Goal: Task Accomplishment & Management: Manage account settings

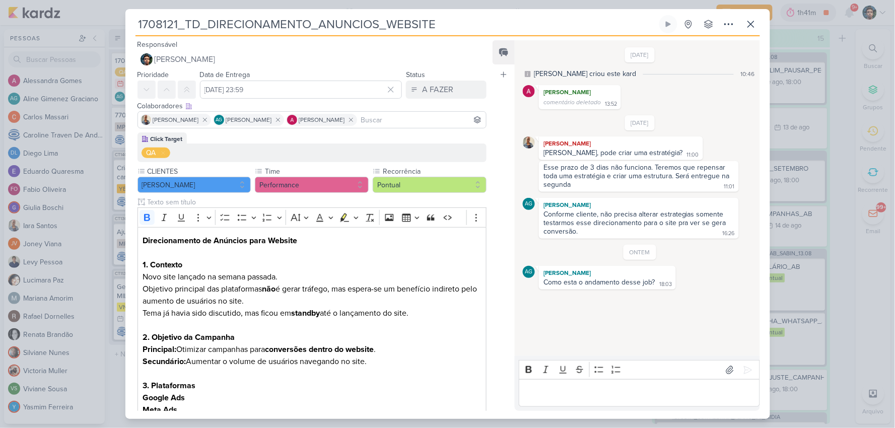
scroll to position [112, 0]
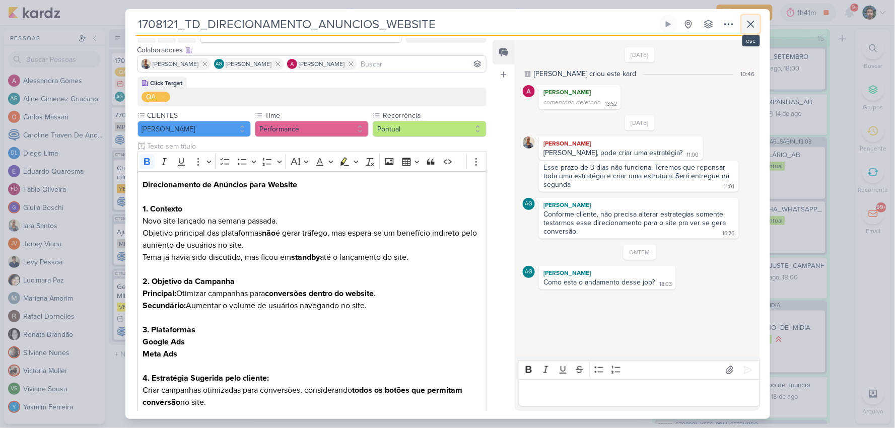
click at [754, 26] on icon at bounding box center [751, 24] width 12 height 12
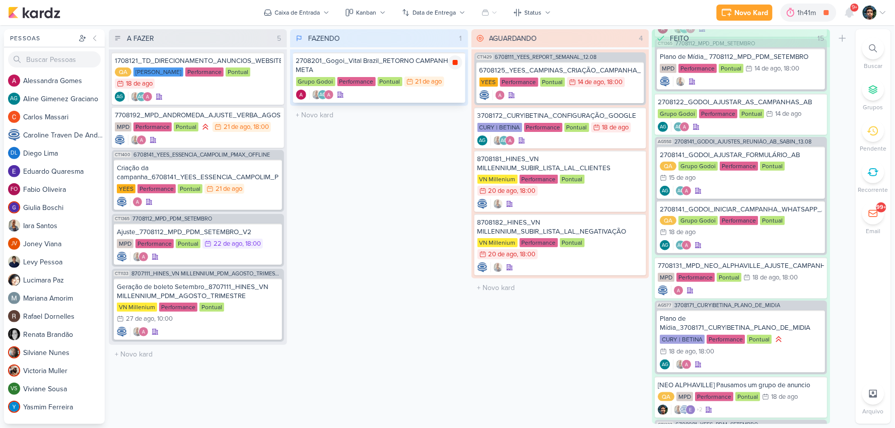
click at [455, 60] on icon at bounding box center [455, 62] width 5 height 5
click at [441, 71] on div "2708201_Gogoi_Vital Brazil_RETORNO CAMPANHA META" at bounding box center [379, 65] width 166 height 18
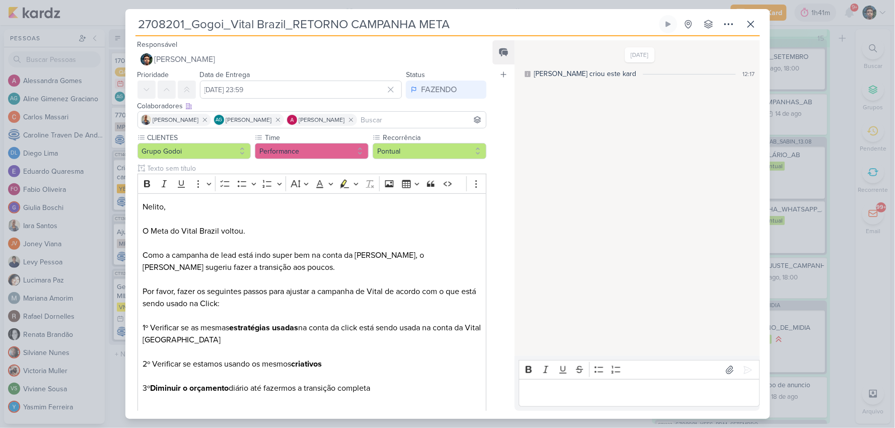
click at [590, 390] on p "Editor editing area: main" at bounding box center [639, 393] width 230 height 12
click at [747, 26] on icon at bounding box center [751, 24] width 12 height 12
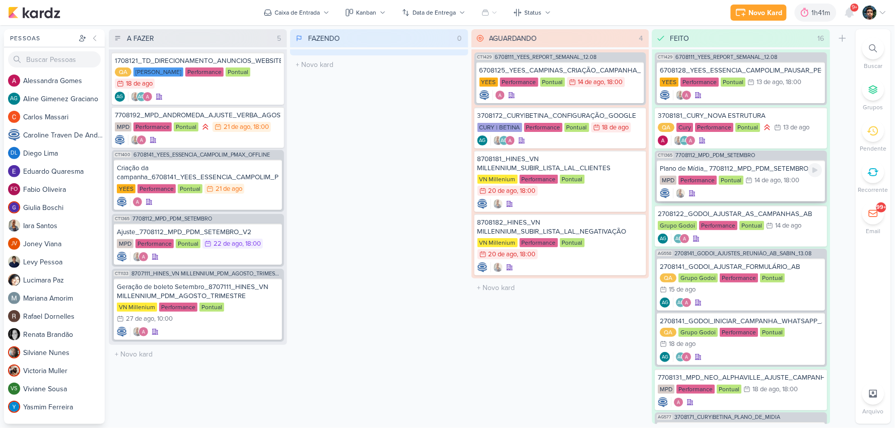
scroll to position [56, 0]
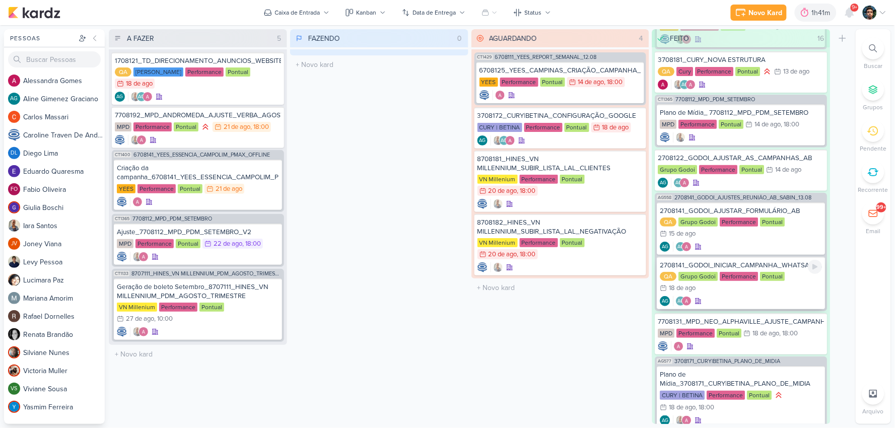
click at [755, 261] on div "2708141_GODOI_INICIAR_CAMPANHA_WHATSAPP_AB" at bounding box center [741, 265] width 162 height 9
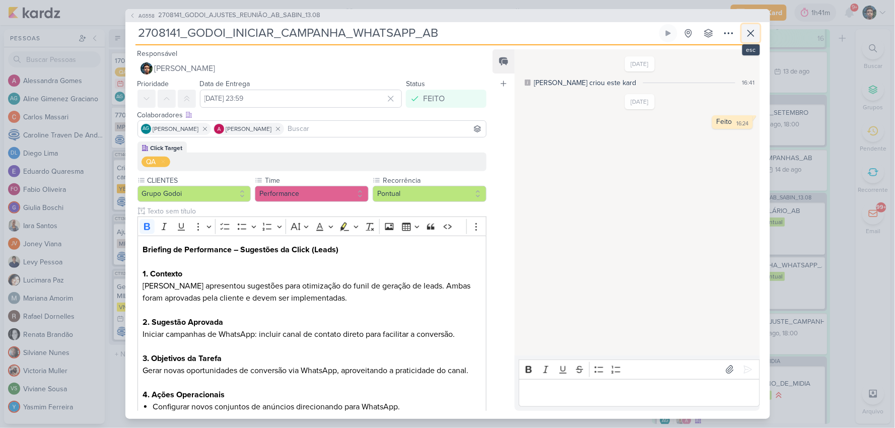
click at [752, 32] on icon at bounding box center [751, 33] width 6 height 6
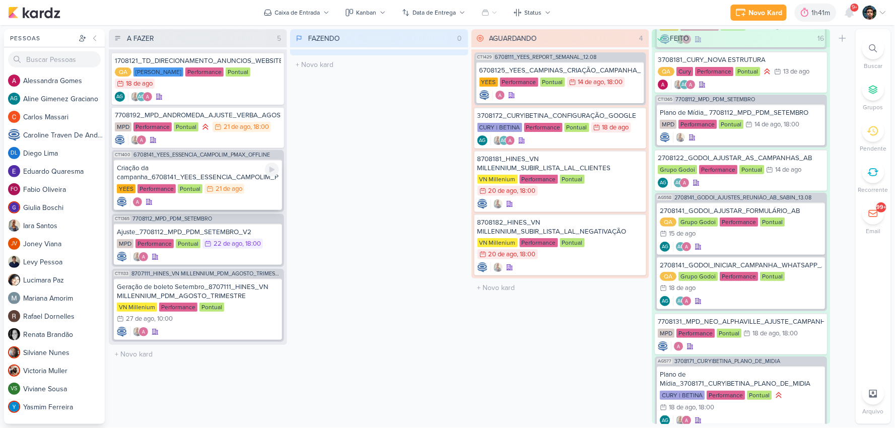
click at [233, 198] on div at bounding box center [198, 202] width 162 height 10
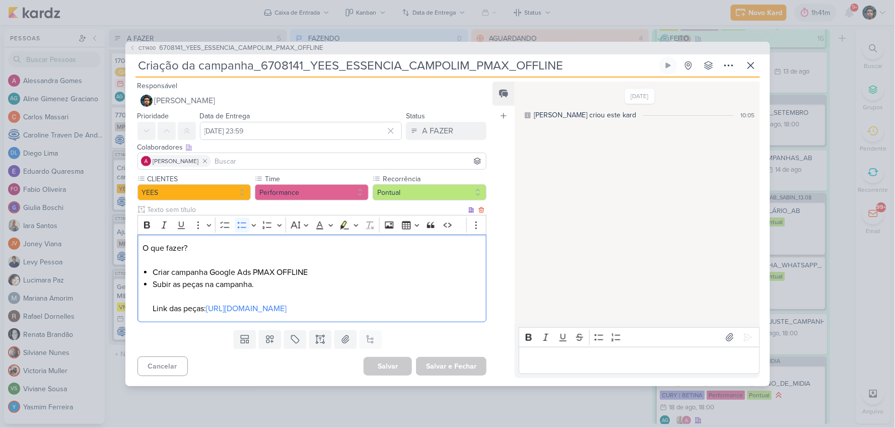
drag, startPoint x: 314, startPoint y: 267, endPoint x: 255, endPoint y: 267, distance: 58.9
click at [255, 267] on li "Criar campanha Google Ads PMAX OFFLINE" at bounding box center [317, 272] width 328 height 12
copy li "PMAX OFFLINE"
click at [753, 62] on icon at bounding box center [751, 65] width 6 height 6
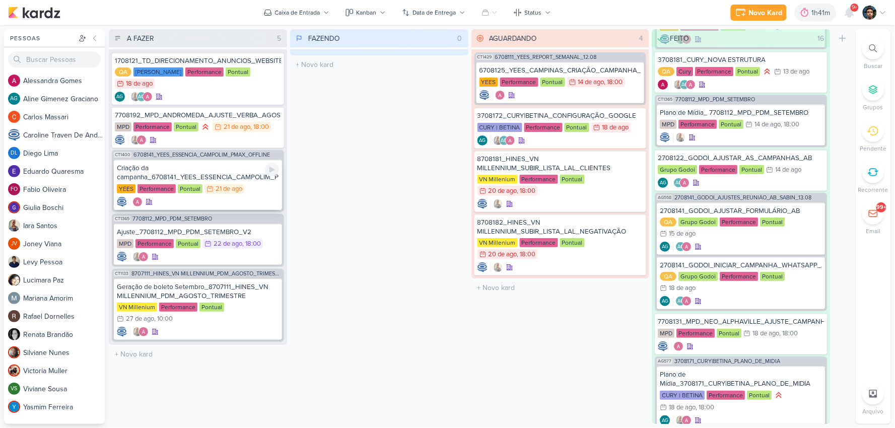
click at [218, 170] on div "Criação da campanha_6708141_YEES_ESSENCIA_CAMPOLIM_PMAX_OFFLINE" at bounding box center [198, 173] width 162 height 18
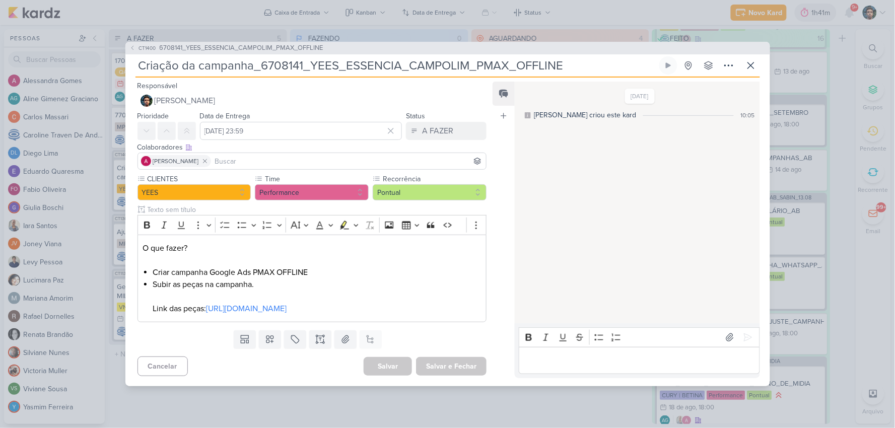
click at [559, 365] on p "Editor editing area: main" at bounding box center [639, 360] width 230 height 12
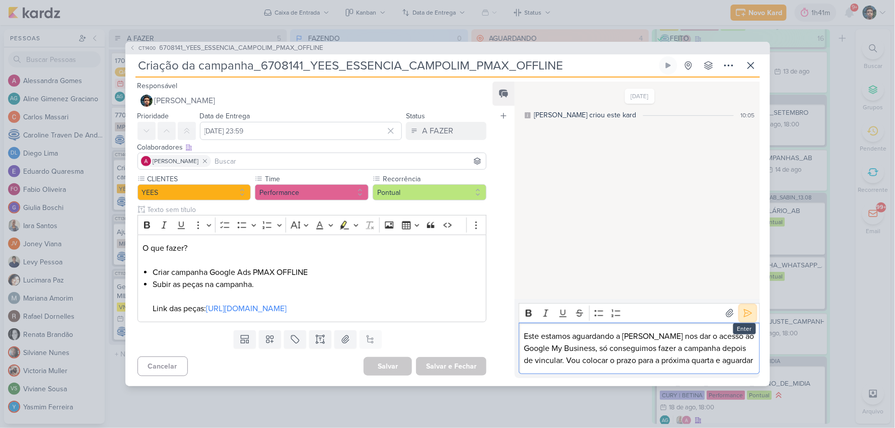
click at [743, 314] on icon at bounding box center [748, 313] width 10 height 10
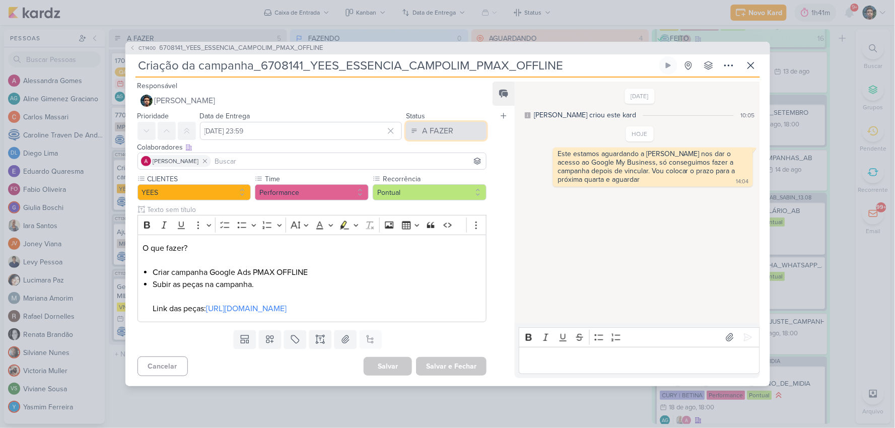
click at [425, 129] on div "A FAZER" at bounding box center [437, 131] width 31 height 12
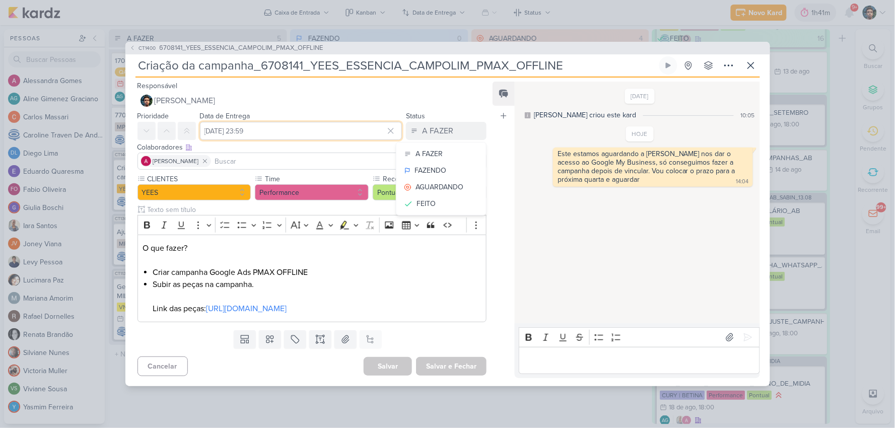
click at [289, 122] on input "21 de agosto de 2025 às 23:59" at bounding box center [301, 131] width 202 height 18
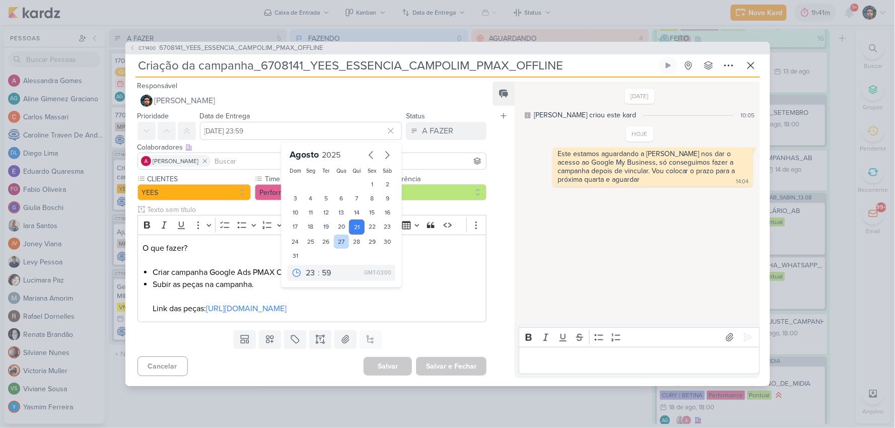
click at [340, 235] on div "27" at bounding box center [342, 242] width 16 height 14
type input "27 de agosto de 2025 às 23:59"
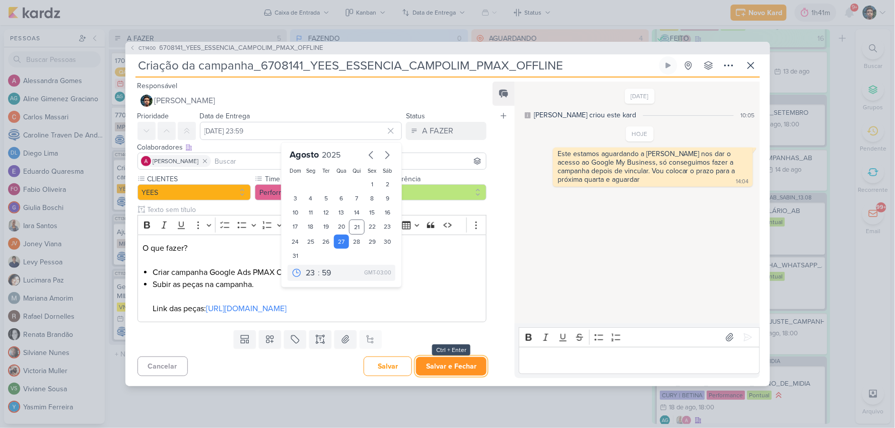
click at [449, 373] on button "Salvar e Fechar" at bounding box center [451, 366] width 70 height 19
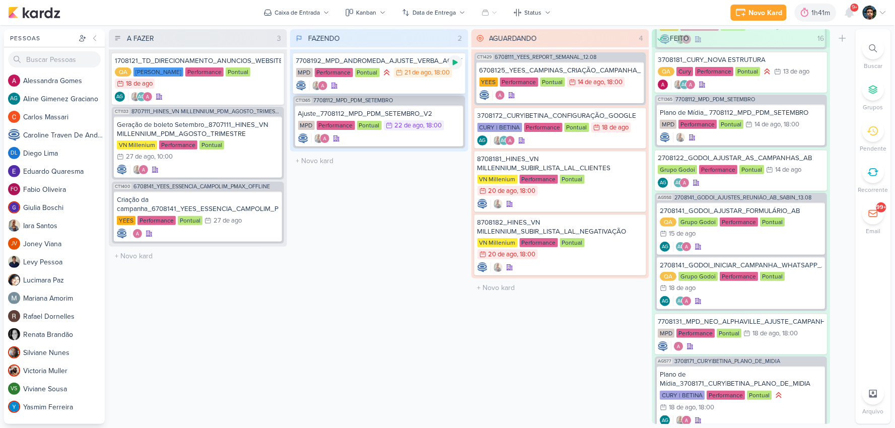
click at [458, 62] on icon at bounding box center [455, 62] width 8 height 8
click at [427, 66] on div "7708192_MPD_ANDROMEDA_AJUSTE_VERBA_AGOSTO MPD Performance Pontual 21/8 21 de ag…" at bounding box center [379, 72] width 172 height 41
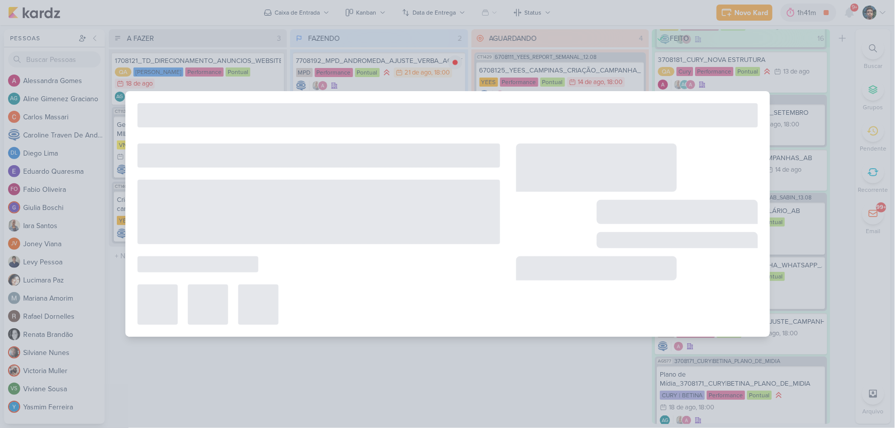
type input "7708192_MPD_ANDROMEDA_AJUSTE_VERBA_AGOSTO"
type input "[DATE] 18:00"
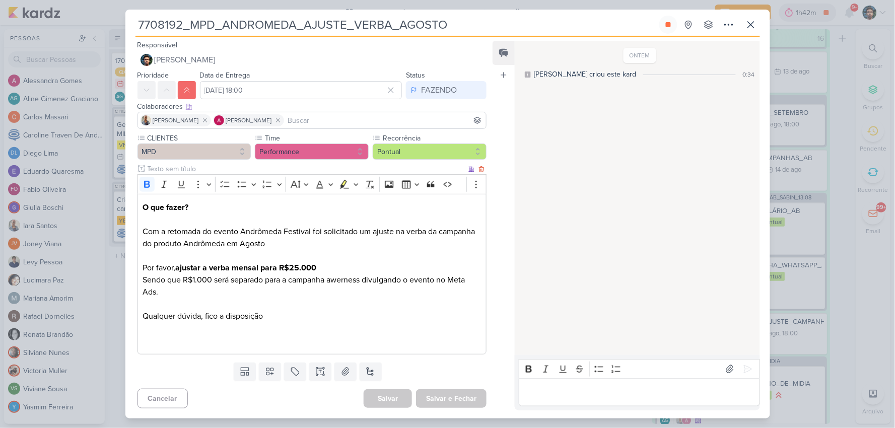
drag, startPoint x: 324, startPoint y: 199, endPoint x: 313, endPoint y: 205, distance: 12.4
click at [314, 204] on div "O que fazer? Com a retomada do evento Andrômeda Festival foi solicitado um ajus…" at bounding box center [311, 274] width 349 height 161
click at [349, 284] on p "Por favor, ajustar a verba mensal para R$25.000 Sendo que R$1.000 será separado…" at bounding box center [311, 304] width 338 height 85
copy p "awerness"
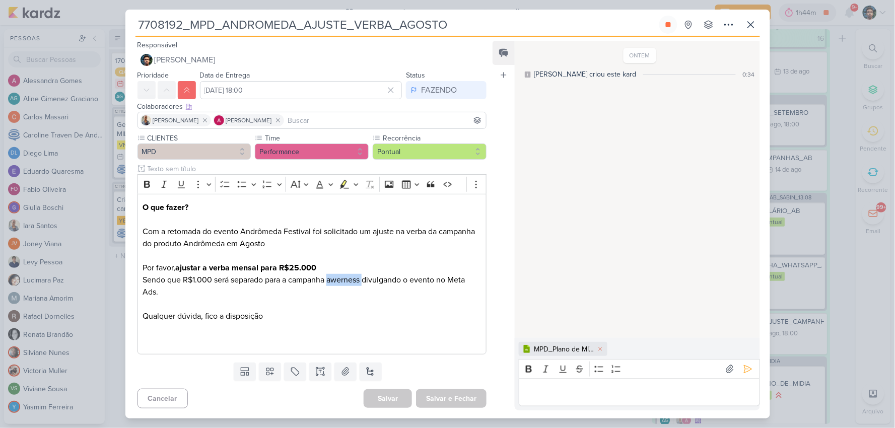
click at [652, 395] on p "Editor editing area: main" at bounding box center [639, 392] width 230 height 12
click at [747, 364] on icon at bounding box center [748, 369] width 10 height 10
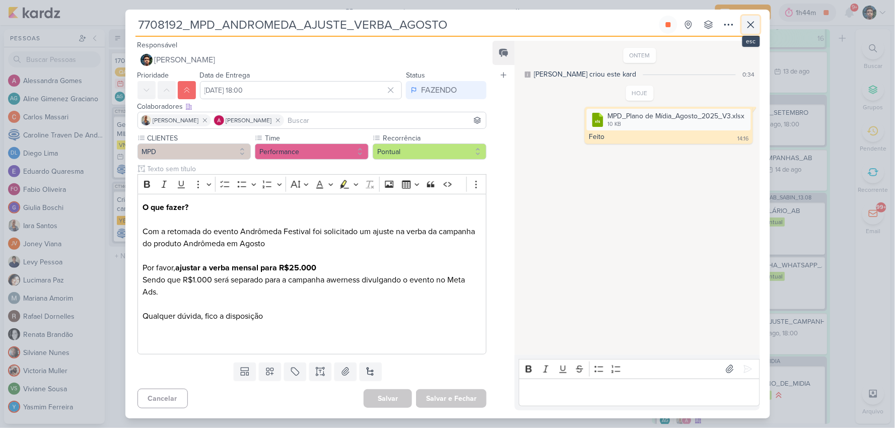
click at [748, 23] on icon at bounding box center [751, 25] width 12 height 12
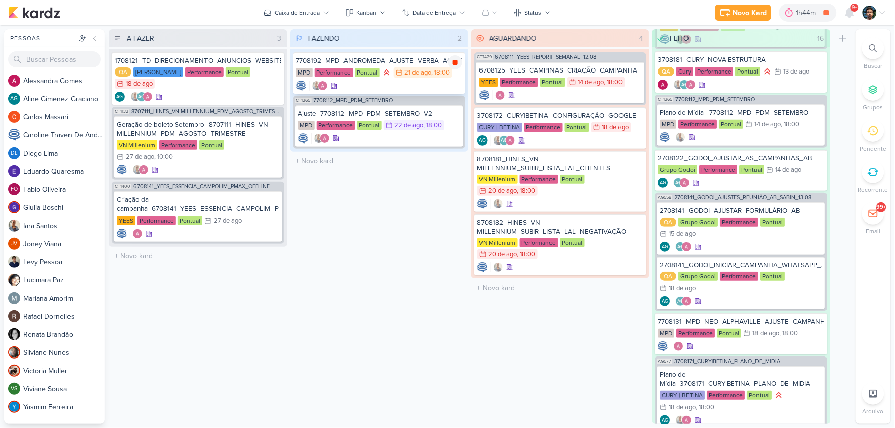
click at [458, 57] on div at bounding box center [455, 62] width 14 height 14
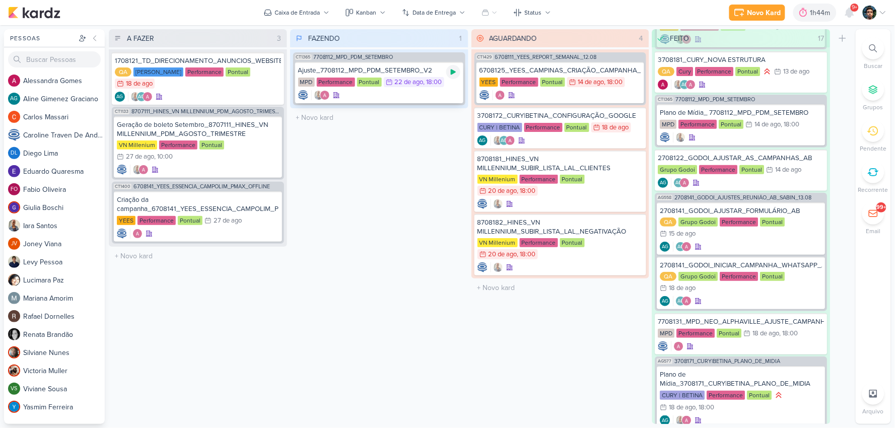
click at [454, 72] on icon at bounding box center [453, 72] width 8 height 8
click at [430, 99] on div at bounding box center [379, 95] width 162 height 10
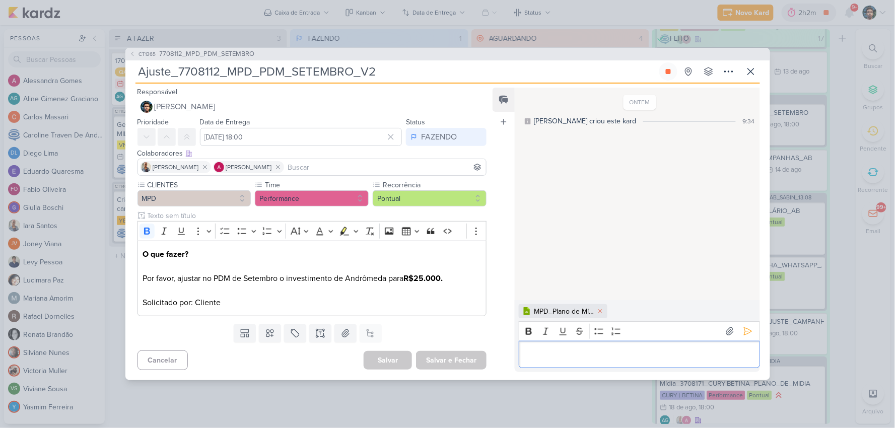
click at [593, 345] on div "Editor editing area: main" at bounding box center [639, 355] width 241 height 28
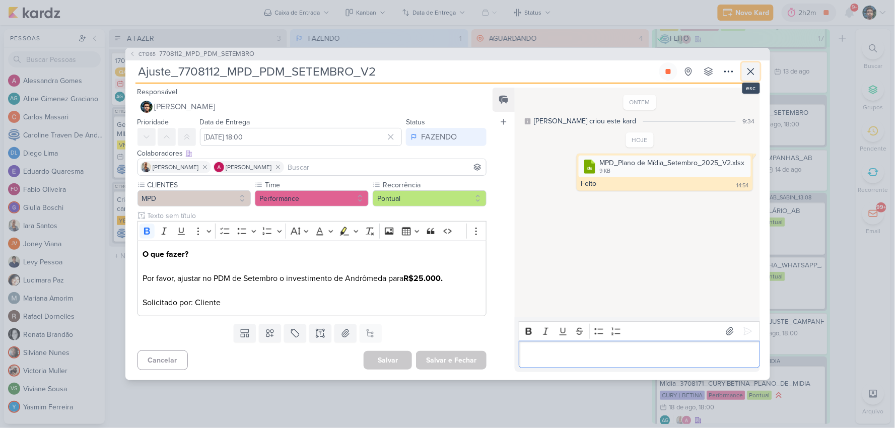
click at [751, 77] on icon at bounding box center [751, 71] width 12 height 12
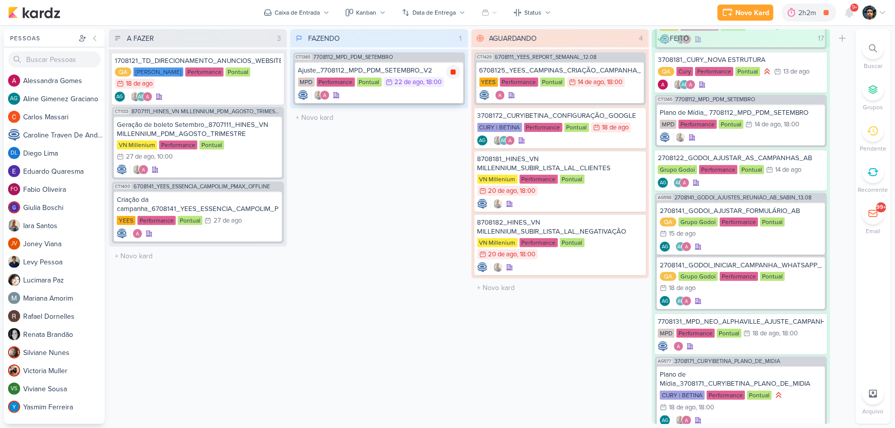
click at [459, 70] on div at bounding box center [453, 72] width 14 height 14
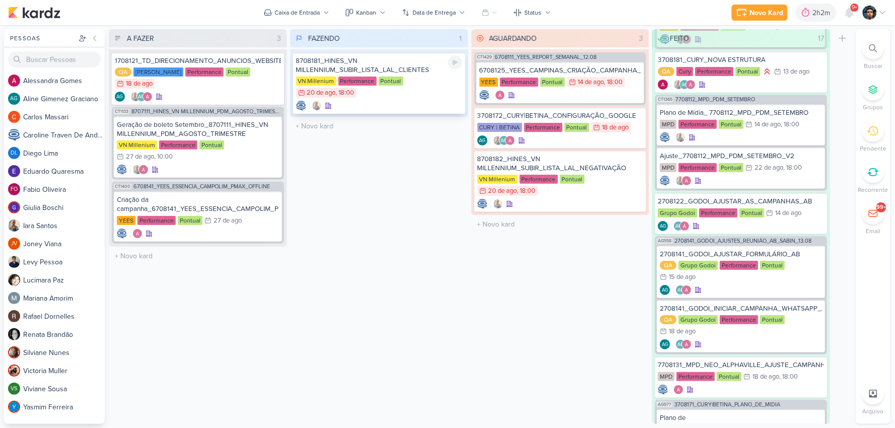
click at [456, 58] on icon at bounding box center [455, 62] width 8 height 8
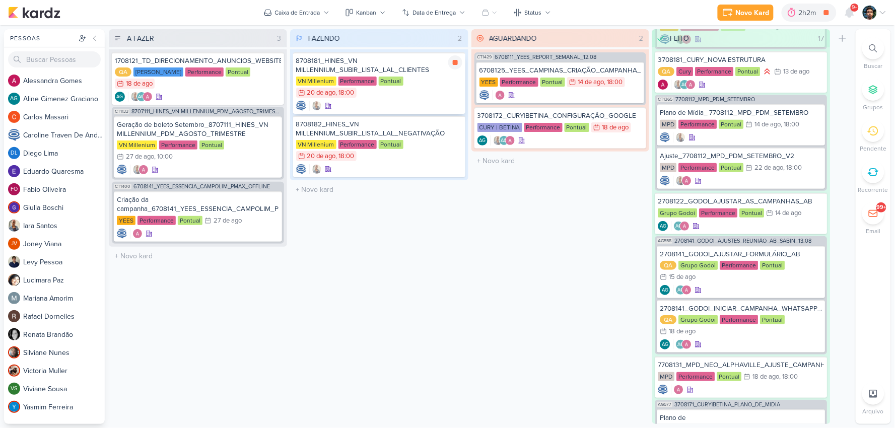
click at [431, 87] on div "VN Millenium Performance Pontual 20/8 20 de ago , 18:00" at bounding box center [379, 88] width 166 height 22
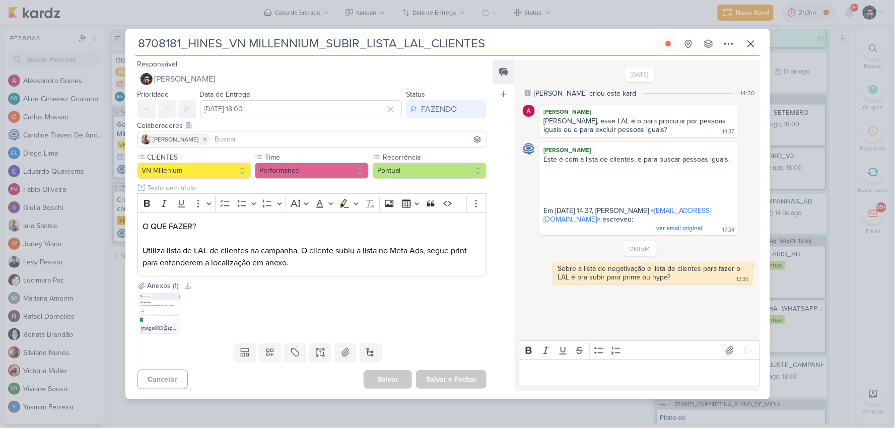
click at [639, 373] on p "Editor editing area: main" at bounding box center [639, 373] width 230 height 12
click at [748, 38] on icon at bounding box center [751, 44] width 12 height 12
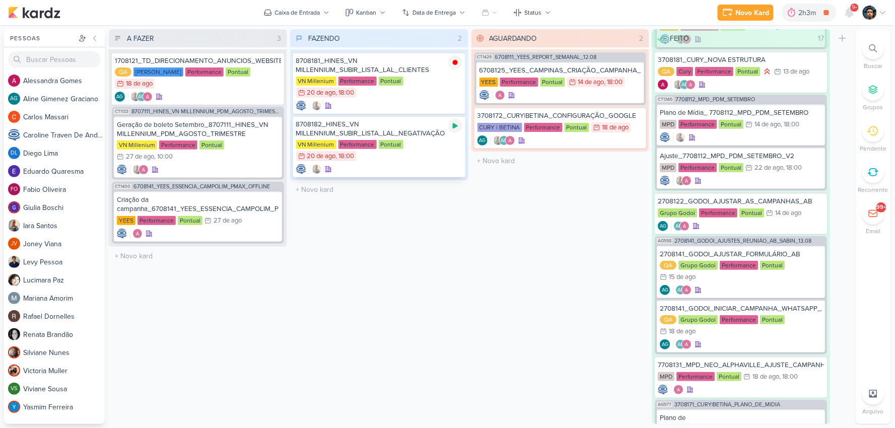
click at [452, 124] on icon at bounding box center [455, 126] width 8 height 8
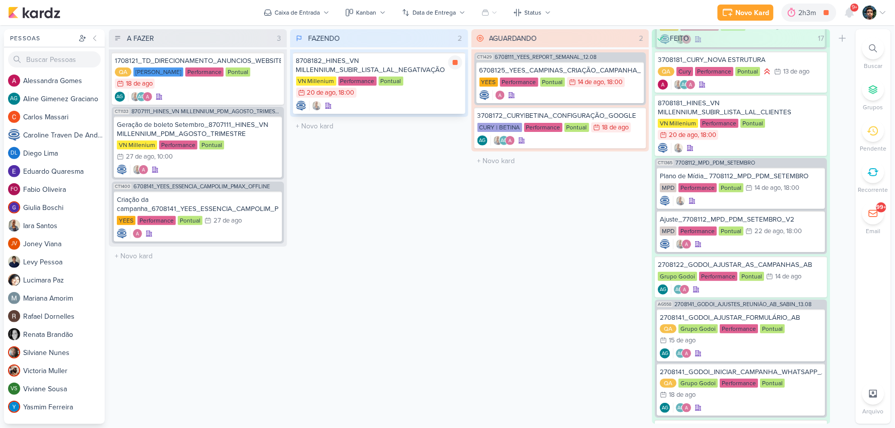
click at [449, 99] on div "8708182_HINES_VN MILLENNIUM_SUBIR_LISTA_LAL_NEGATIVAÇÃO VN Millenium Performanc…" at bounding box center [379, 82] width 172 height 61
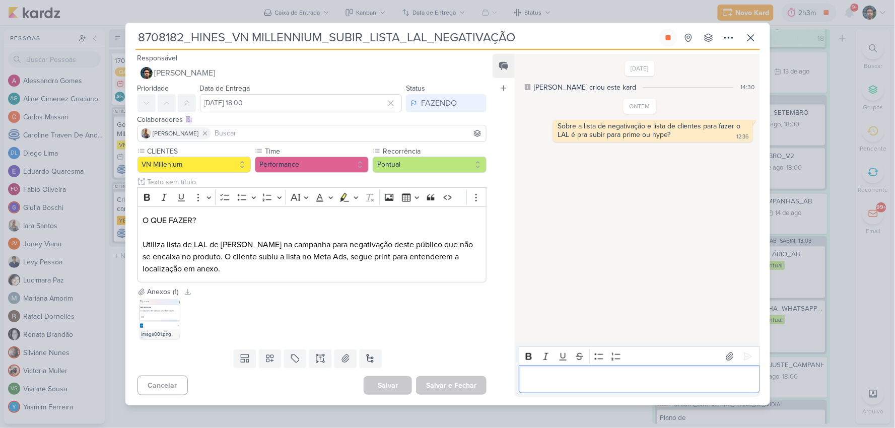
click at [556, 379] on p "Editor editing area: main" at bounding box center [639, 380] width 230 height 12
click at [754, 39] on icon at bounding box center [751, 38] width 12 height 12
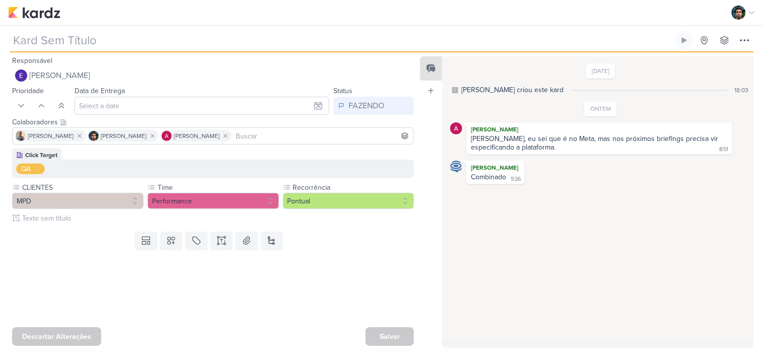
type input "7708191_MPD_ANDROMEDA_SUBIR_ANÚNCIO_ANDROMEDA_FESTIVAL"
type input "[DATE] 18:00"
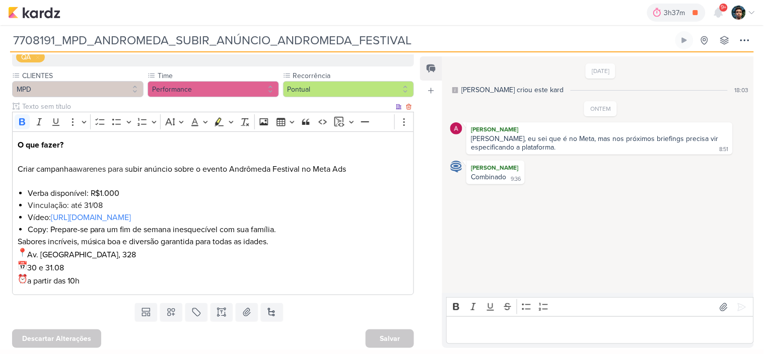
scroll to position [56, 0]
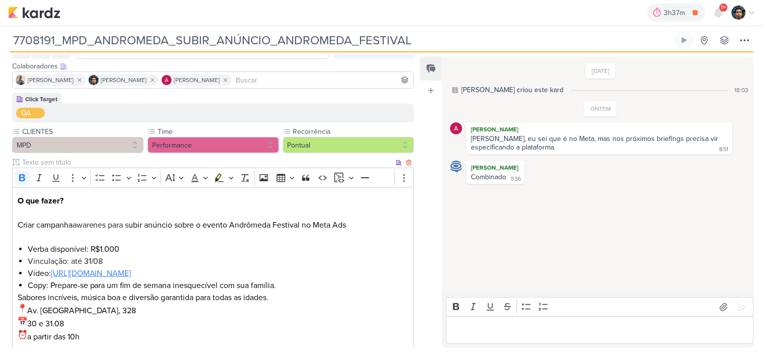
click at [131, 272] on link "[URL][DOMAIN_NAME]" at bounding box center [91, 273] width 81 height 10
